Goal: Transaction & Acquisition: Obtain resource

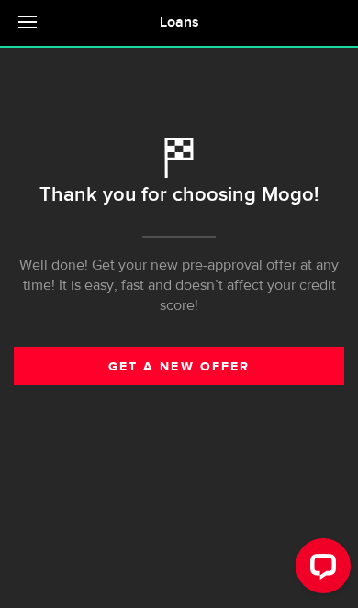
click at [243, 369] on link "get a new offer" at bounding box center [179, 366] width 330 height 39
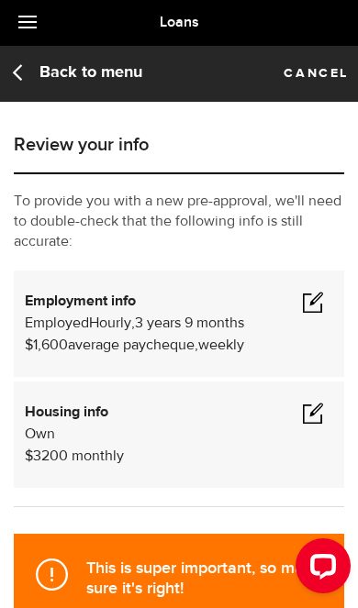
click at [70, 325] on span "Employed" at bounding box center [57, 323] width 64 height 15
click at [322, 303] on span at bounding box center [313, 302] width 22 height 22
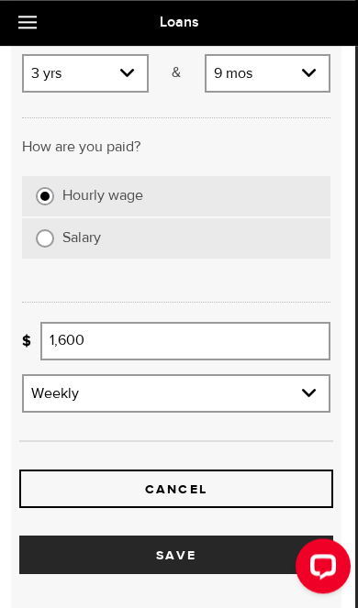
scroll to position [410, 3]
click at [98, 347] on input "1,600" at bounding box center [185, 341] width 290 height 39
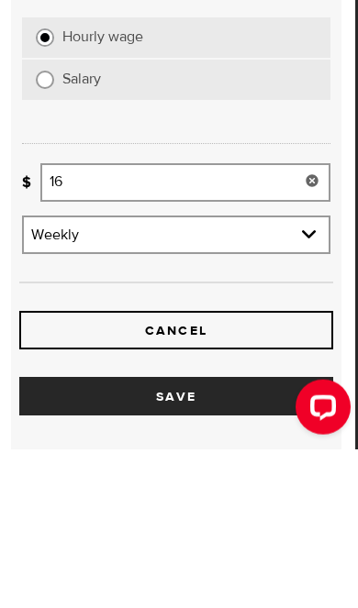
type input "1"
type input "2,000"
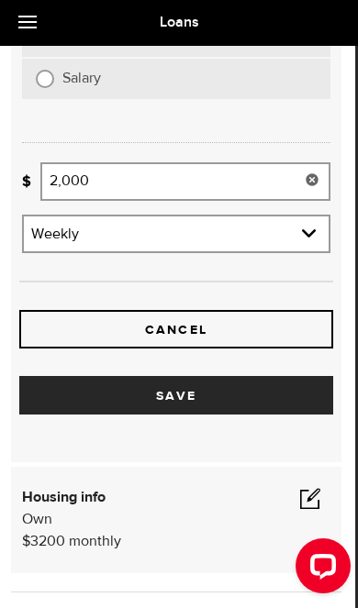
click at [303, 399] on button "Save" at bounding box center [176, 395] width 314 height 39
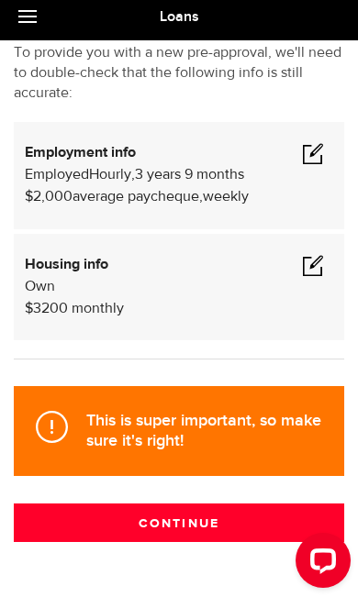
scroll to position [142, 0]
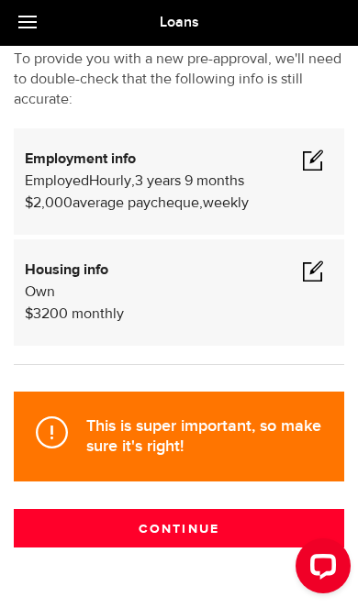
click at [321, 263] on span at bounding box center [313, 270] width 22 height 22
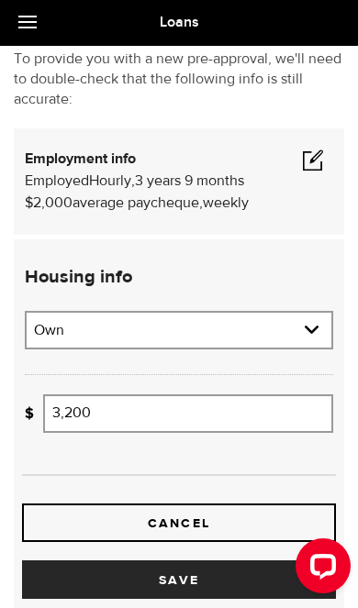
click at [266, 405] on input "3,200" at bounding box center [188, 413] width 290 height 39
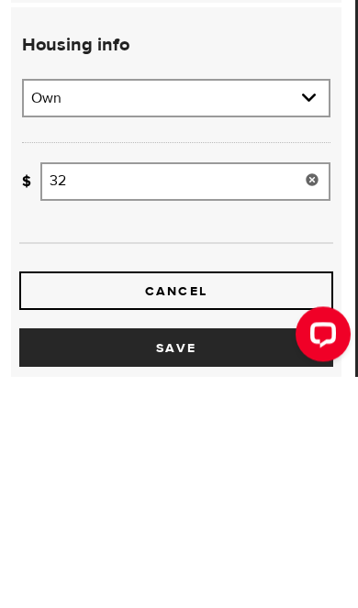
type input "3"
type input "2,500"
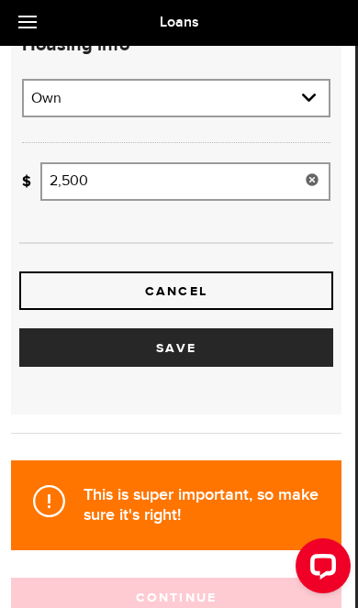
click at [39, 358] on button "Save" at bounding box center [176, 347] width 314 height 39
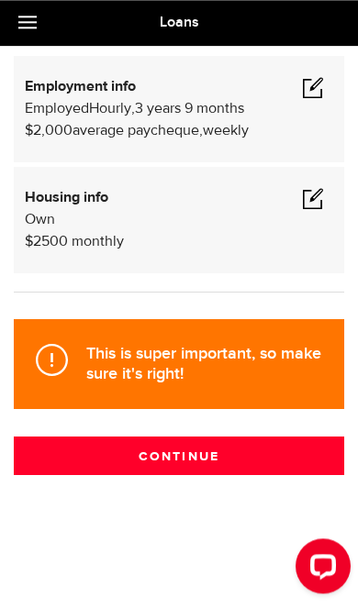
scroll to position [217, 0]
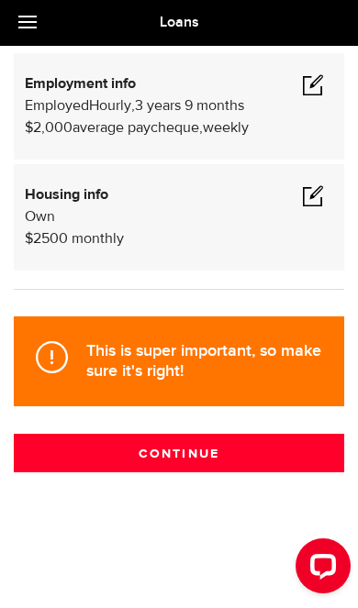
click at [248, 465] on button "Continue" at bounding box center [179, 453] width 330 height 39
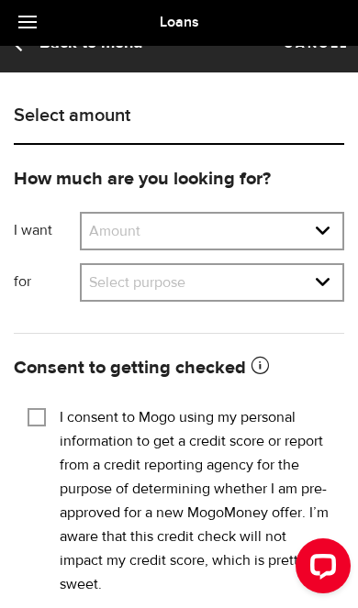
click at [105, 229] on select "Amount $500 $1000 $2000 $3000 $4000 $5000 $6000 $7000 $8000 $9000 $10000 $11000…" at bounding box center [212, 233] width 260 height 39
select select "2000"
click at [329, 281] on select "Select purpose Credit Card Refinancing/Pay Off Credit Cards Debt Consolidation …" at bounding box center [212, 284] width 260 height 39
select select "Household Expenses"
click at [140, 234] on select "Amount $500 $1000 $2000 $3000 $4000 $5000 $6000 $7000 $8000 $9000 $10000 $11000…" at bounding box center [212, 233] width 260 height 39
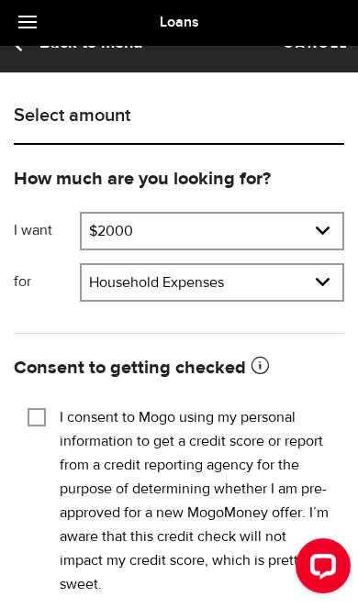
click at [32, 415] on input "I consent to Mogo using my personal information to get a credit score or report…" at bounding box center [37, 415] width 18 height 18
checkbox input "true"
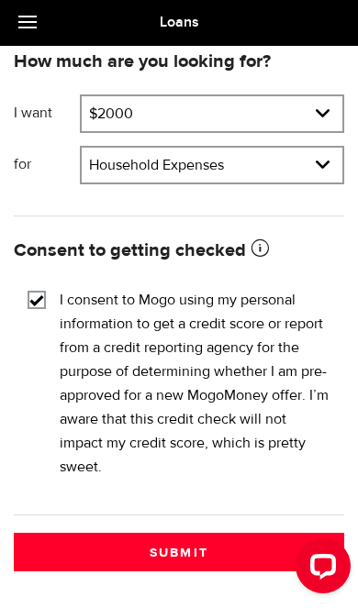
scroll to position [152, 0]
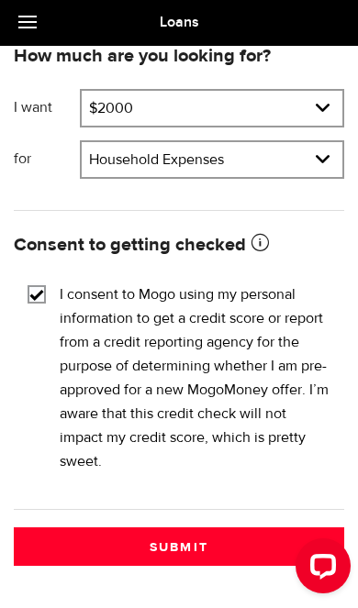
click at [219, 541] on button "Submit" at bounding box center [179, 546] width 330 height 39
